Goal: Transaction & Acquisition: Purchase product/service

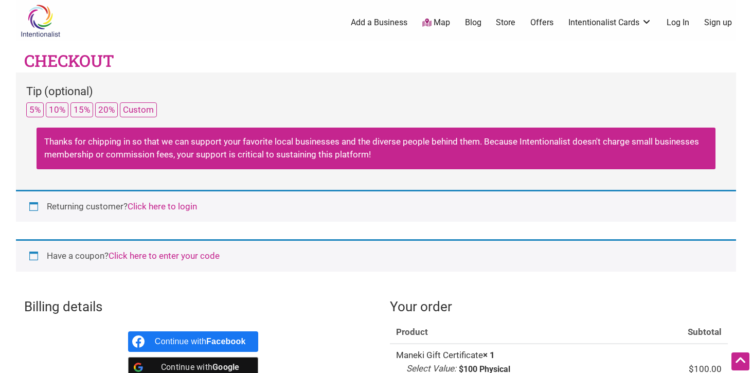
select select "WA"
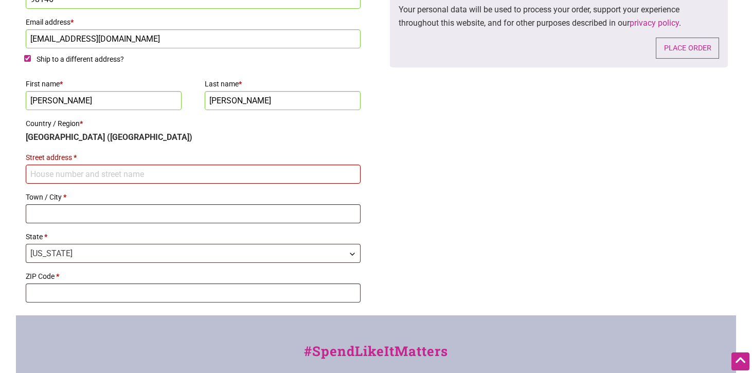
scroll to position [626, 0]
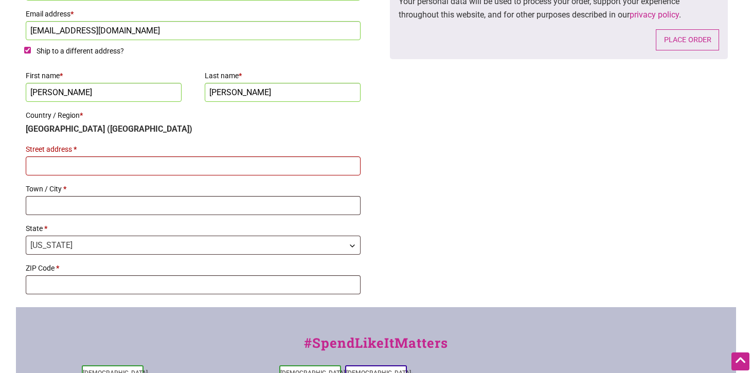
click at [321, 167] on input "Street address *" at bounding box center [193, 165] width 335 height 19
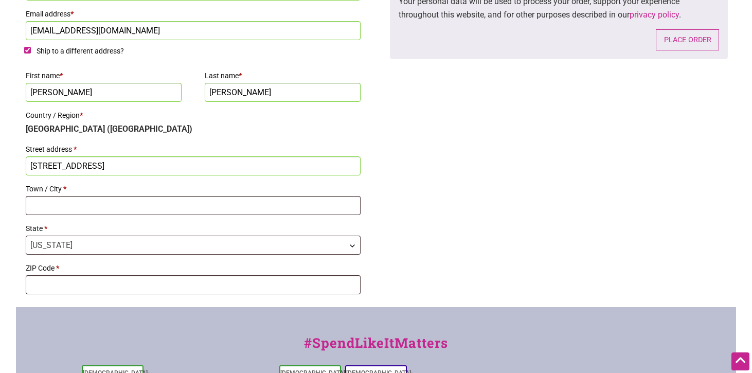
click at [212, 168] on input "[STREET_ADDRESS]" at bounding box center [193, 165] width 335 height 19
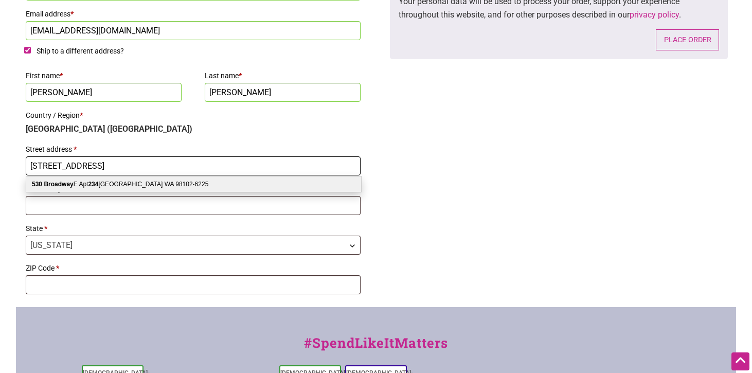
type input "[STREET_ADDRESS]"
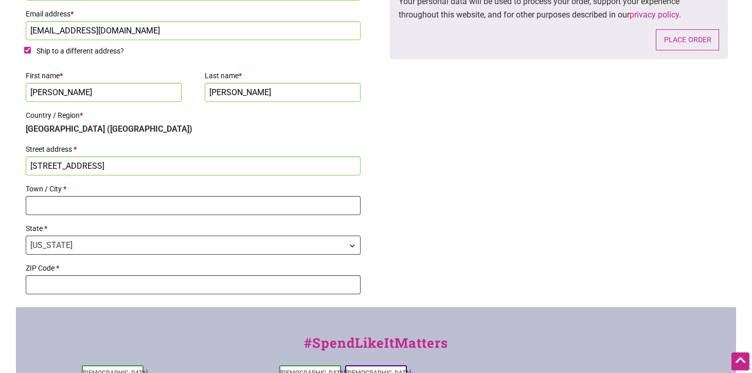
click at [169, 205] on input "Town / City *" at bounding box center [193, 205] width 335 height 19
type input "[GEOGRAPHIC_DATA]"
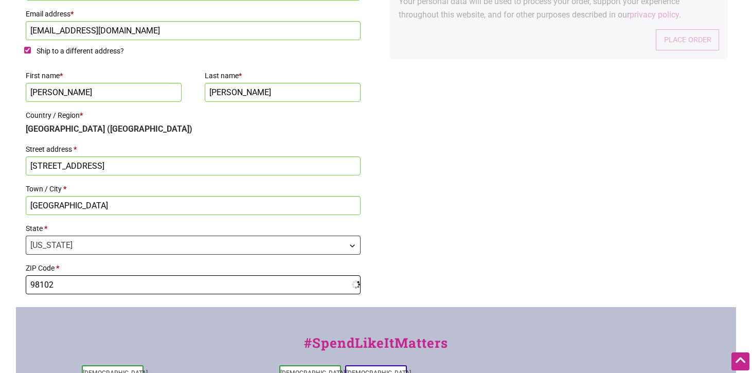
type input "98102"
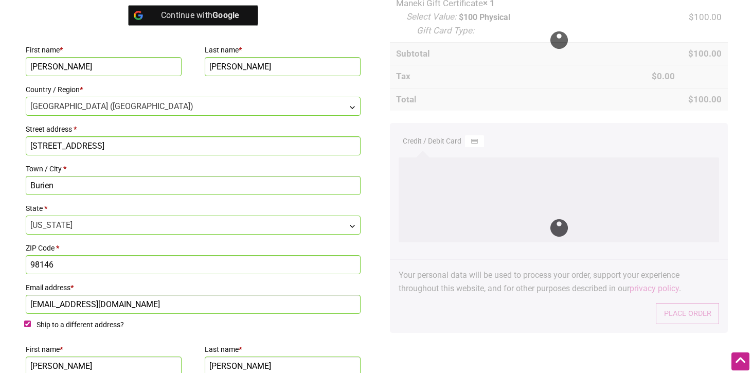
scroll to position [351, 0]
click at [373, 65] on div "Billing details Continue with Facebook Continue with Google First name * [PERSO…" at bounding box center [376, 260] width 720 height 644
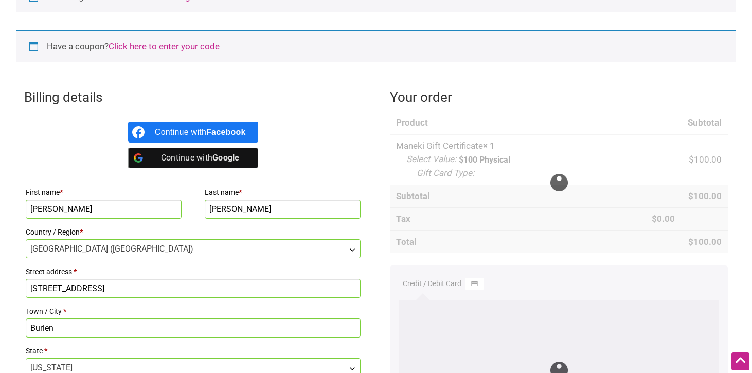
scroll to position [205, 0]
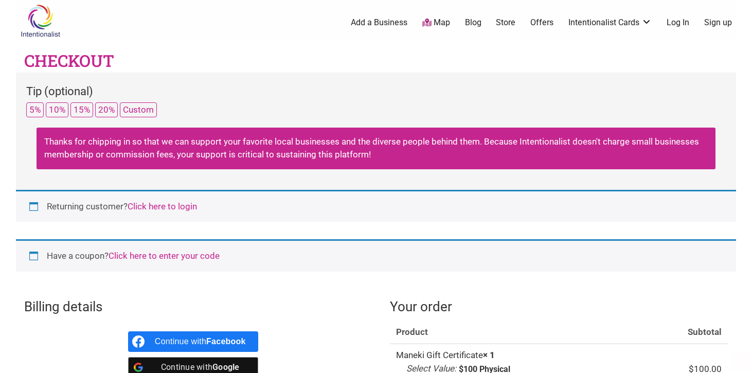
select select "WA"
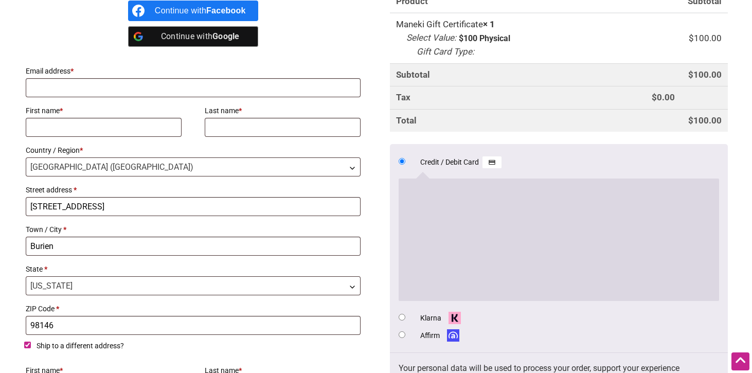
scroll to position [332, 0]
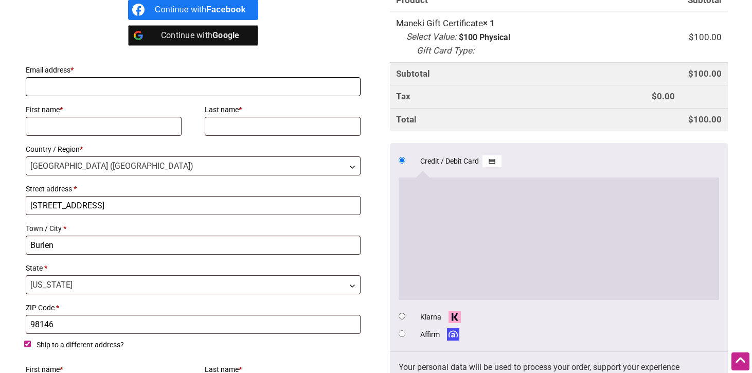
click at [180, 88] on input "Email address *" at bounding box center [193, 86] width 335 height 19
type input "[EMAIL_ADDRESS][DOMAIN_NAME]"
type input "[PERSON_NAME]"
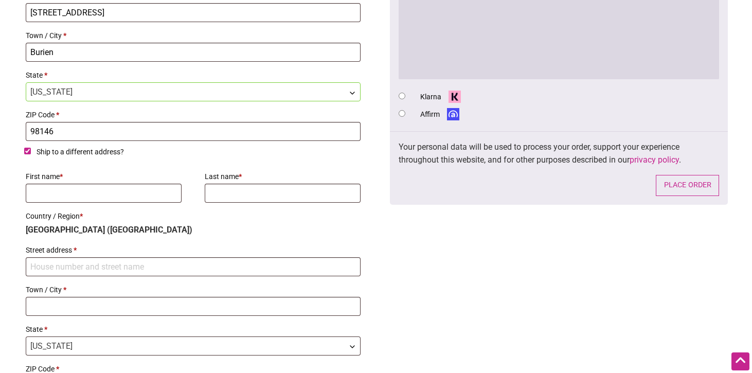
scroll to position [529, 0]
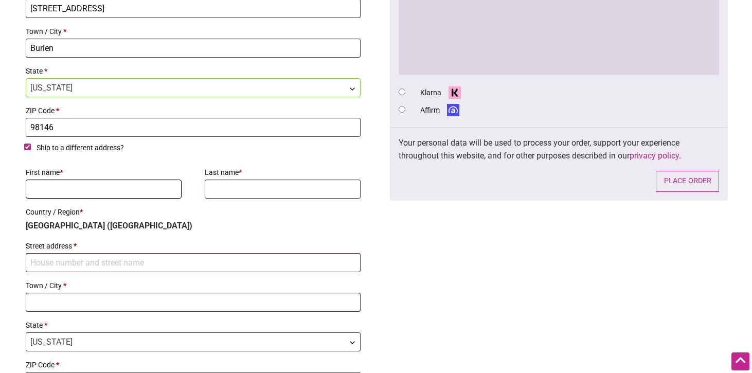
click at [133, 194] on input "First name *" at bounding box center [104, 189] width 156 height 19
type input "[PERSON_NAME]"
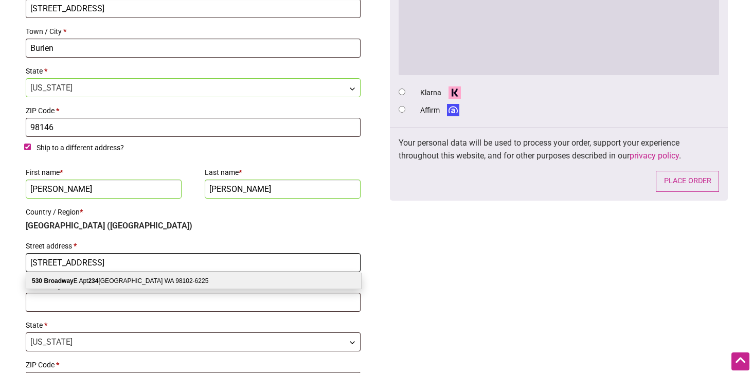
type input "[STREET_ADDRESS]"
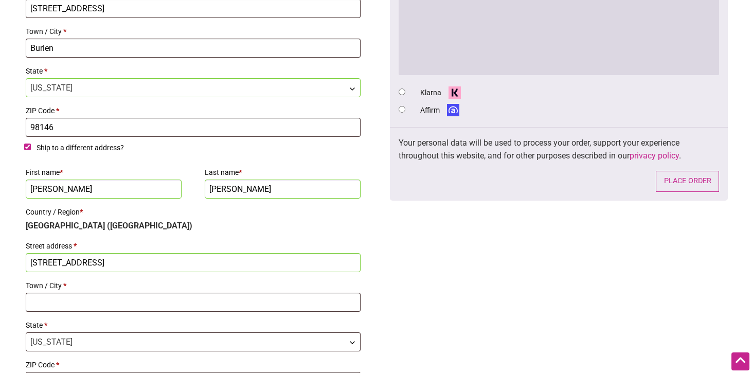
click at [171, 240] on label "Street address *" at bounding box center [193, 246] width 335 height 14
click at [171, 253] on input "[STREET_ADDRESS]" at bounding box center [193, 262] width 335 height 19
click at [136, 300] on input "Town / City *" at bounding box center [193, 302] width 335 height 19
type input "[GEOGRAPHIC_DATA]"
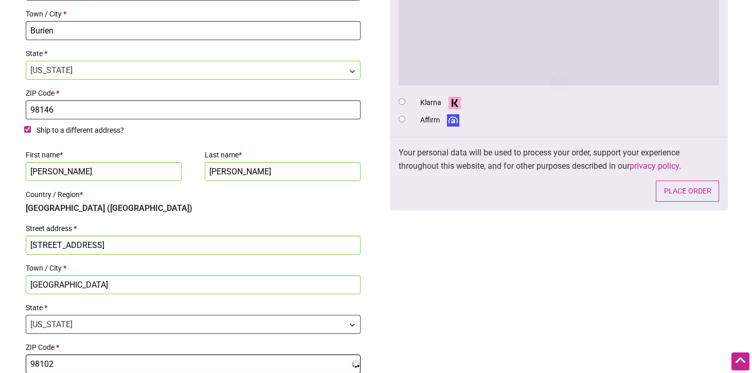
type input "98102"
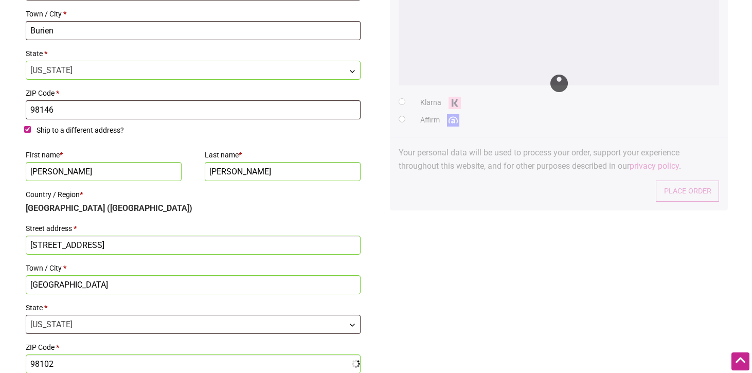
click at [411, 330] on div "Billing details Continue with Facebook Continue with Google Email address * kel…" at bounding box center [376, 65] width 720 height 644
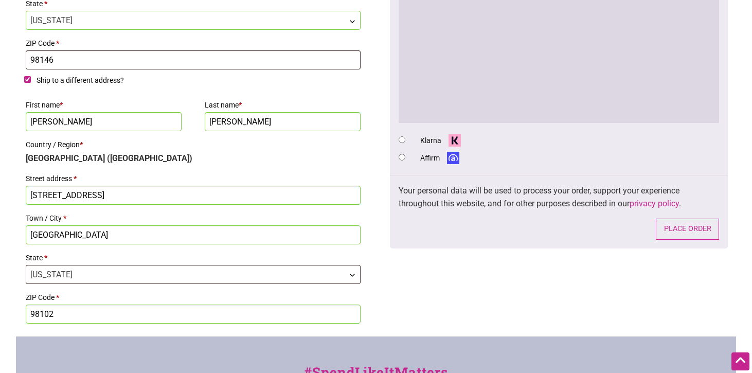
scroll to position [613, 0]
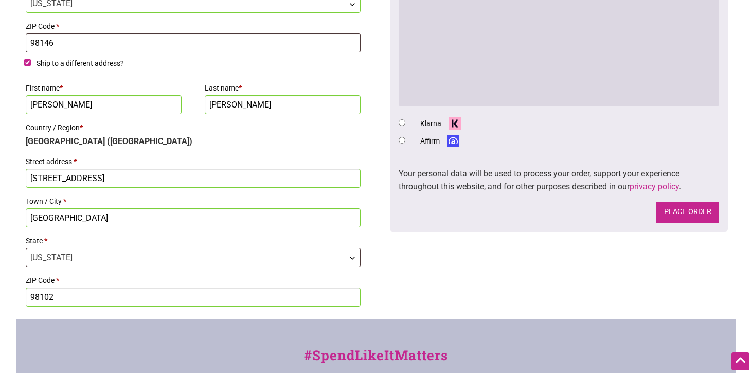
click at [675, 214] on button "Place order" at bounding box center [687, 212] width 63 height 21
